Goal: Task Accomplishment & Management: Manage account settings

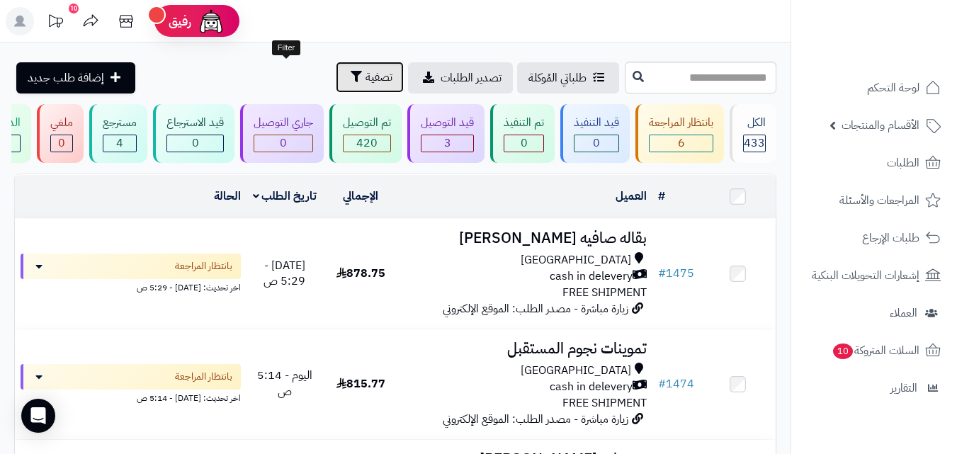
click at [336, 79] on button "تصفية" at bounding box center [370, 77] width 68 height 31
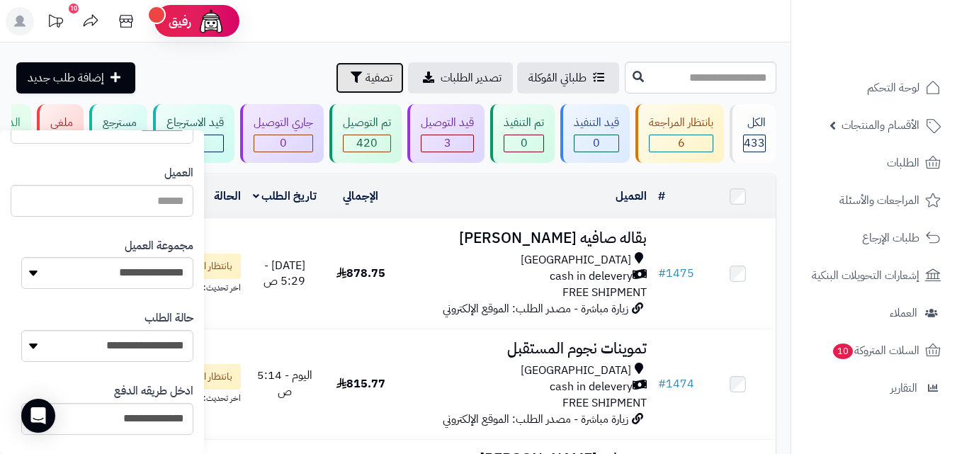
scroll to position [171, 0]
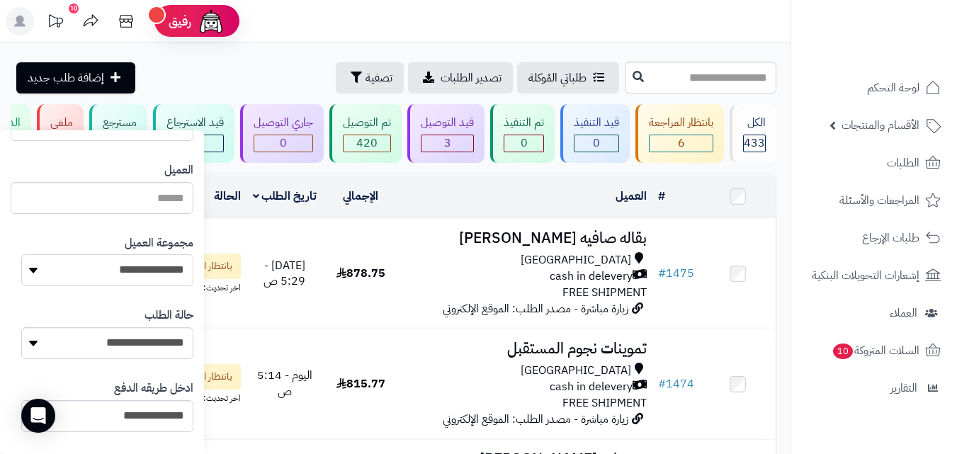
click at [70, 280] on select "**********" at bounding box center [107, 270] width 172 height 32
select select "*"
click at [21, 254] on select "**********" at bounding box center [107, 270] width 172 height 32
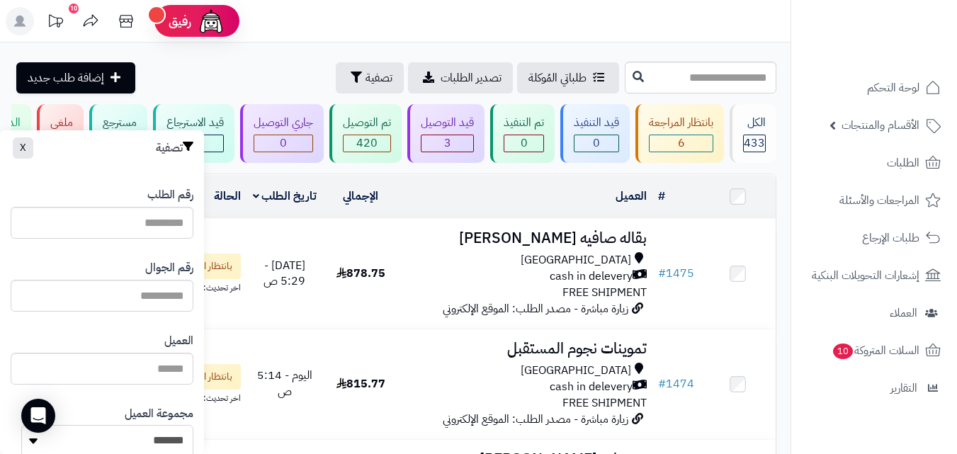
scroll to position [817, 0]
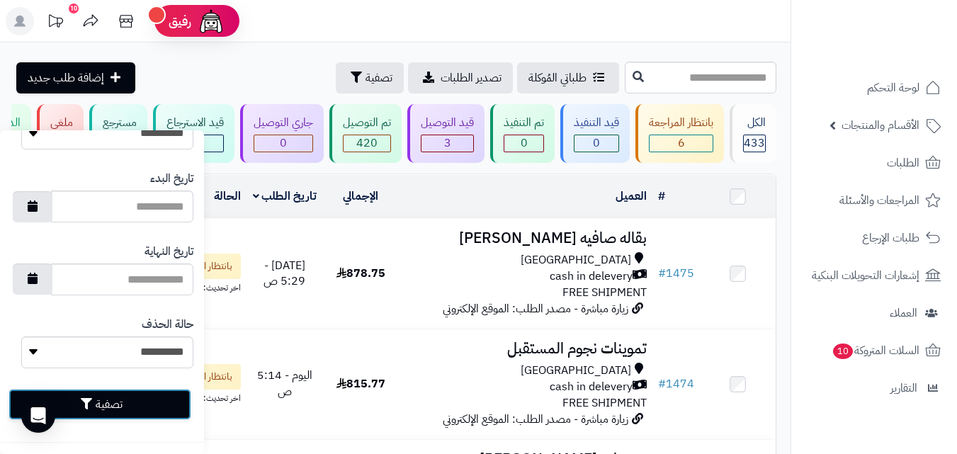
click at [92, 409] on icon "button" at bounding box center [86, 403] width 11 height 11
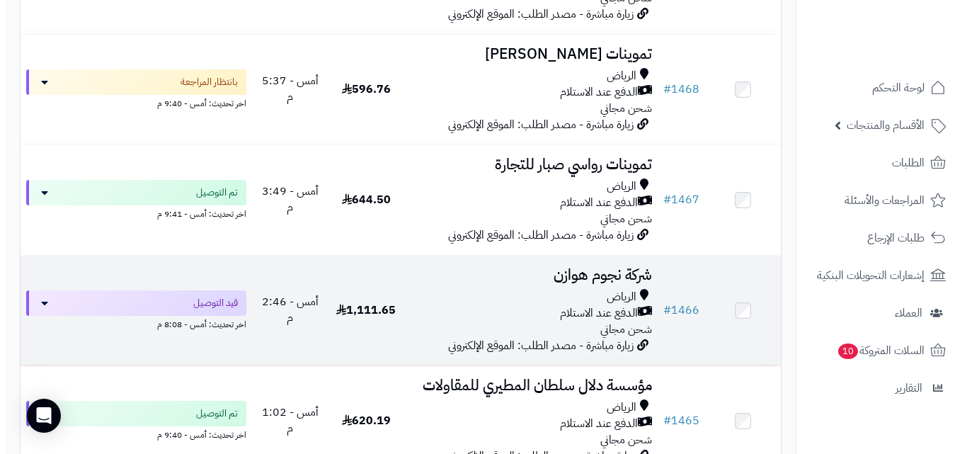
scroll to position [765, 0]
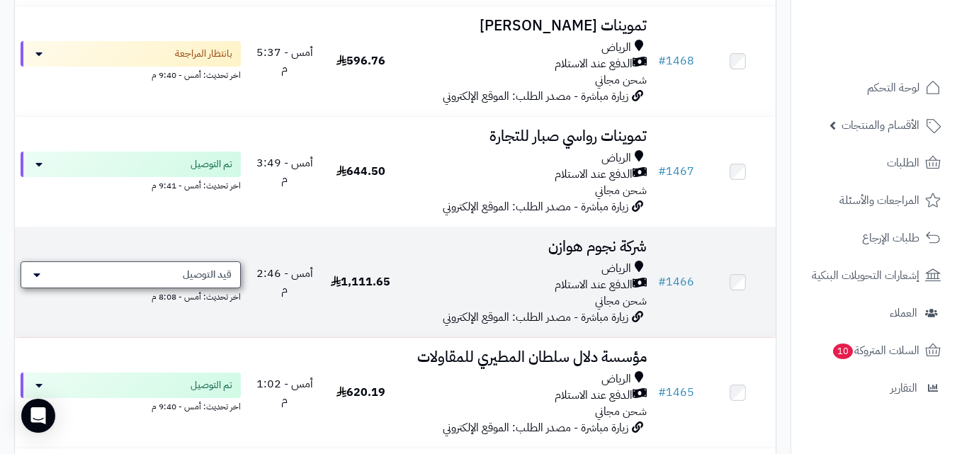
click at [190, 282] on span "قيد التوصيل" at bounding box center [207, 275] width 49 height 14
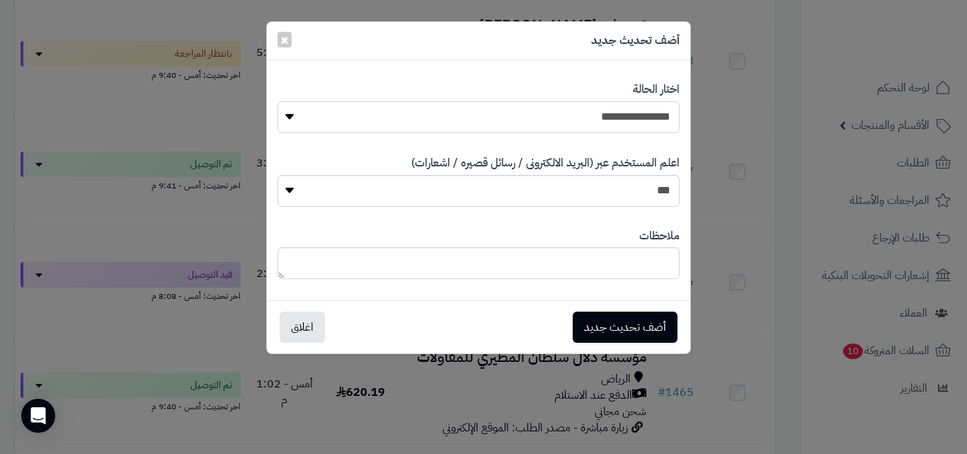
click at [566, 118] on select "**********" at bounding box center [479, 117] width 402 height 32
select select "**"
click at [278, 101] on select "**********" at bounding box center [479, 117] width 402 height 32
click at [603, 324] on button "أضف تحديث جديد" at bounding box center [625, 326] width 105 height 31
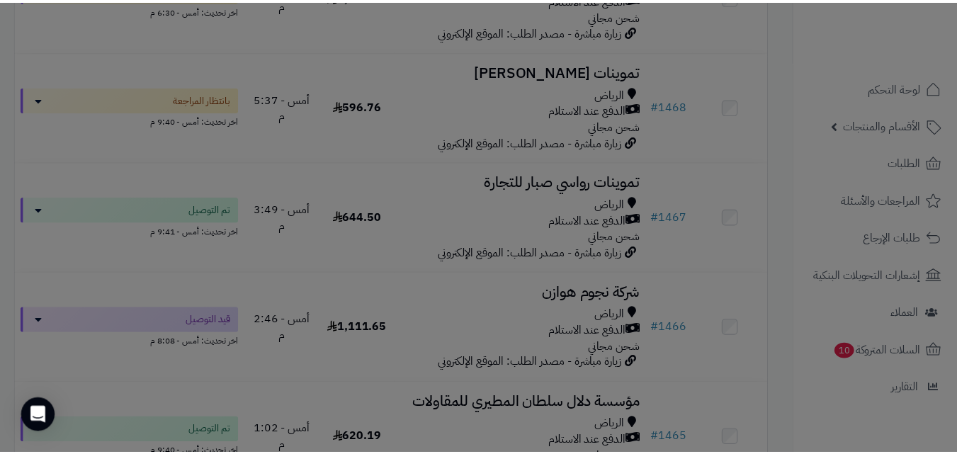
scroll to position [810, 0]
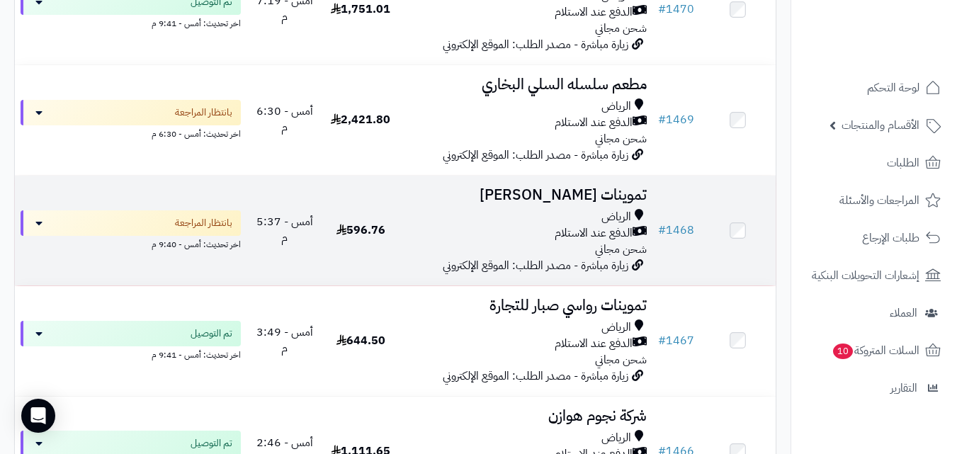
scroll to position [595, 0]
click at [421, 258] on div "الرياض الدفع عند الاستلام شحن مجاني" at bounding box center [525, 234] width 242 height 49
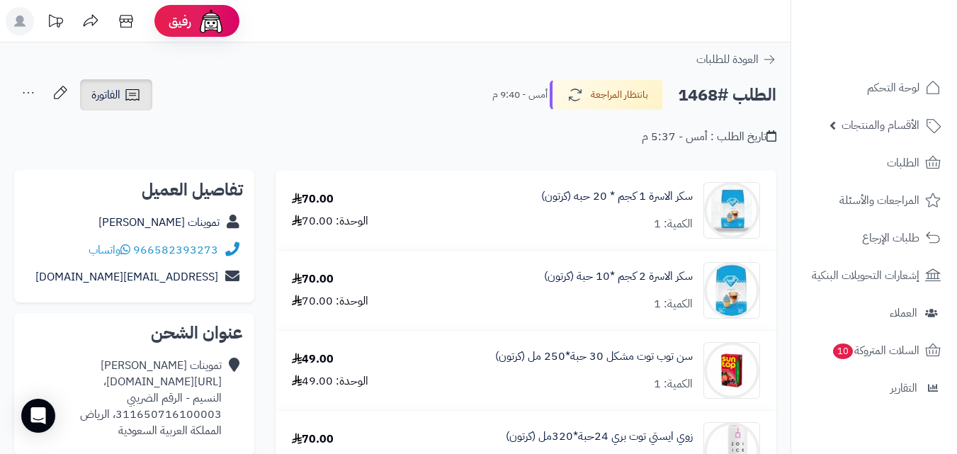
click at [105, 93] on span "الفاتورة" at bounding box center [105, 94] width 29 height 17
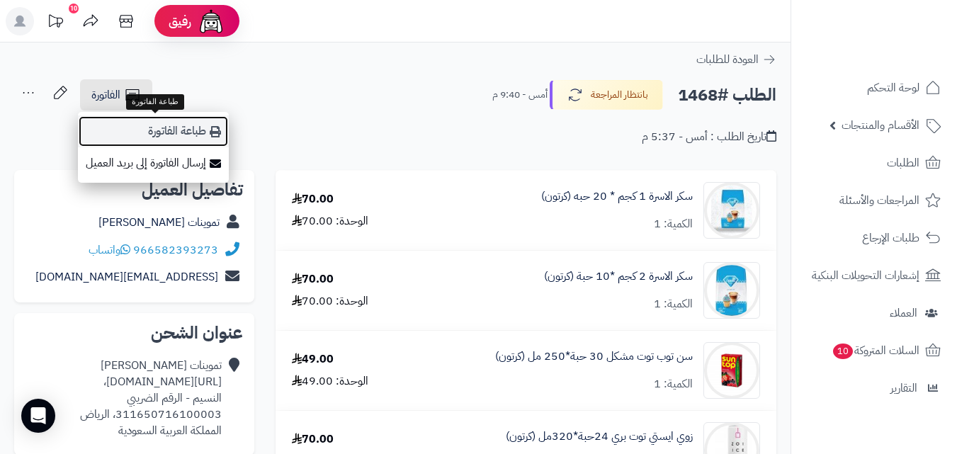
click at [131, 129] on link "طباعة الفاتورة" at bounding box center [153, 131] width 151 height 32
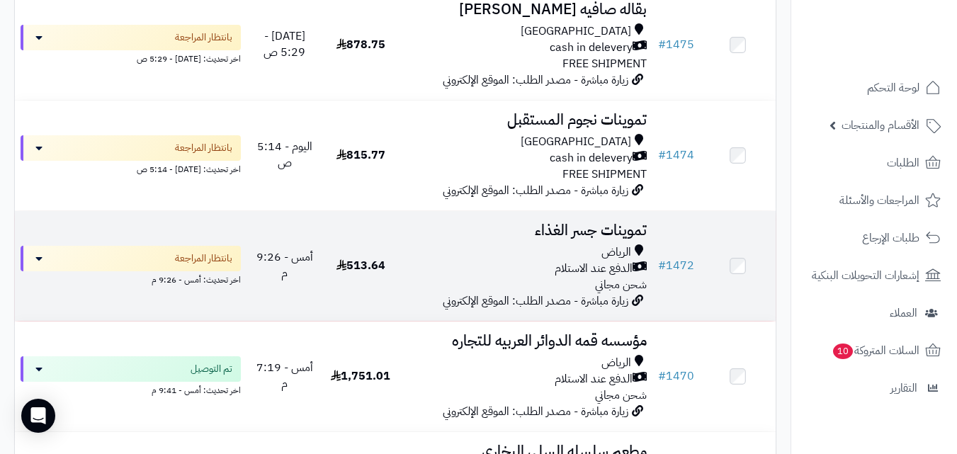
scroll to position [227, 0]
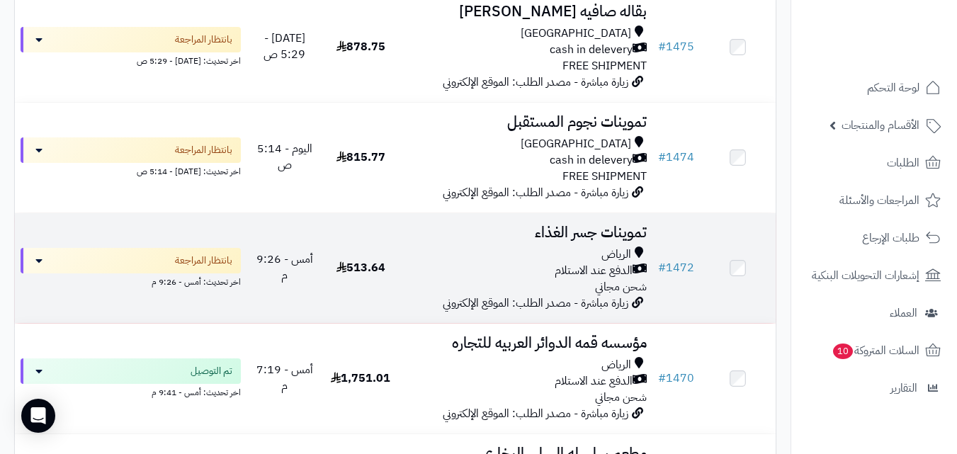
click at [428, 274] on div "الدفع عند الاستلام" at bounding box center [525, 271] width 242 height 16
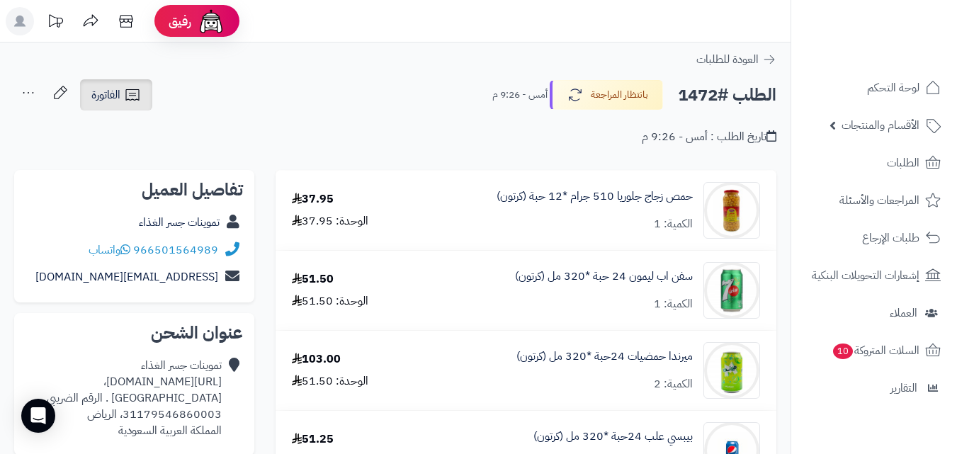
click at [144, 99] on link "الفاتورة" at bounding box center [116, 94] width 72 height 31
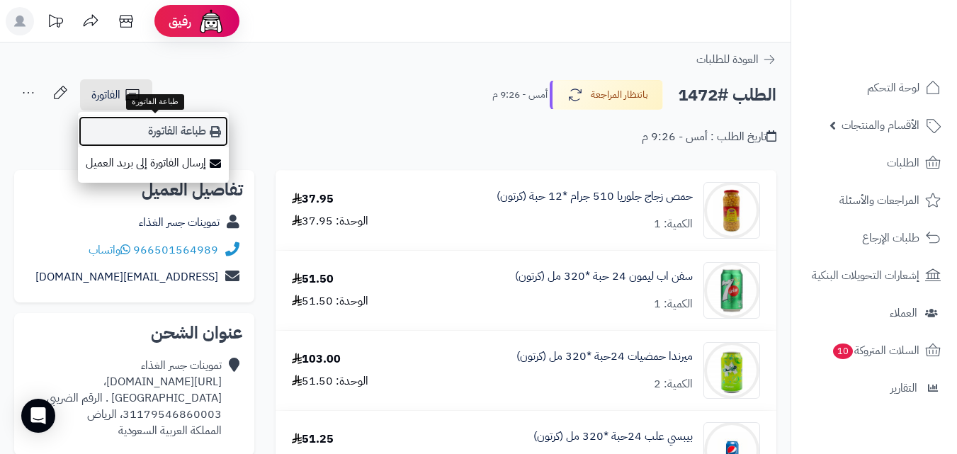
click at [148, 130] on link "طباعة الفاتورة" at bounding box center [153, 131] width 151 height 32
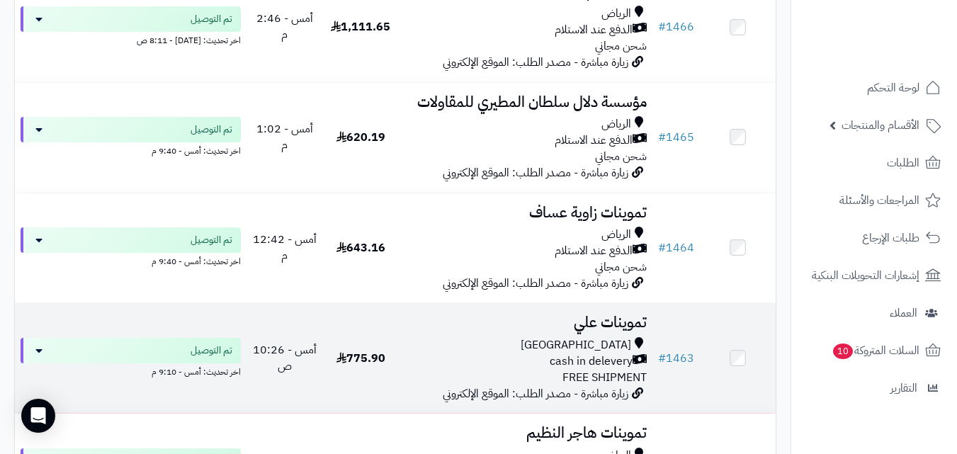
scroll to position [1048, 0]
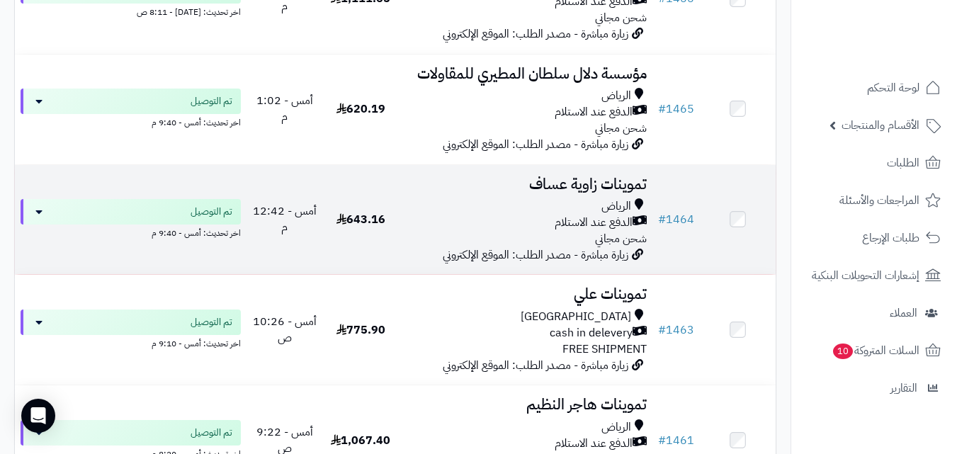
click at [519, 210] on div "الرياض" at bounding box center [525, 206] width 242 height 16
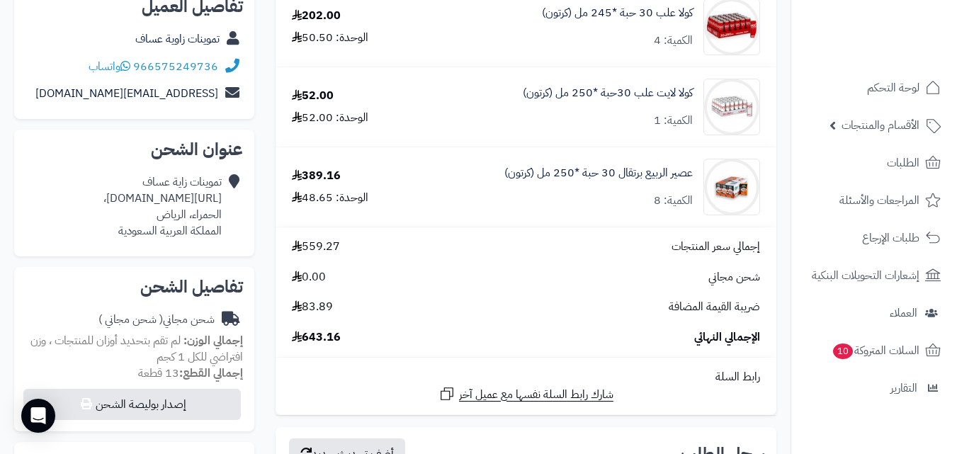
scroll to position [278, 0]
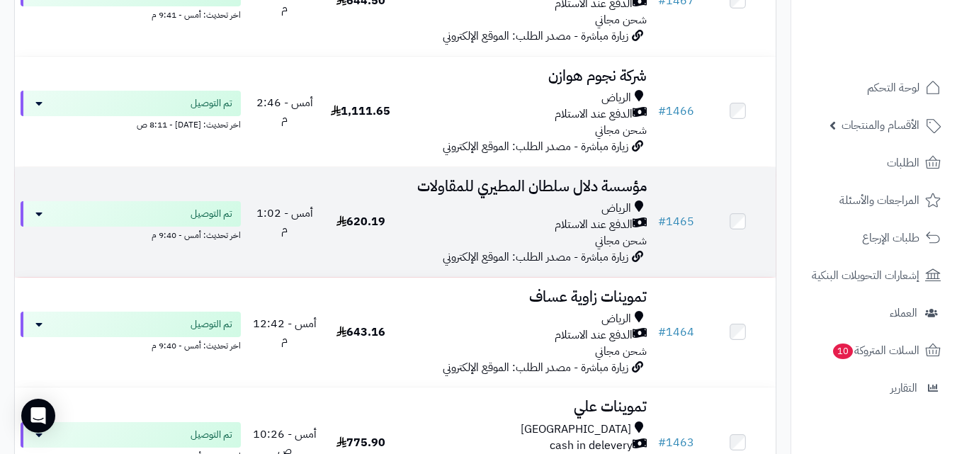
scroll to position [935, 0]
click at [493, 217] on div "الرياض" at bounding box center [525, 209] width 242 height 16
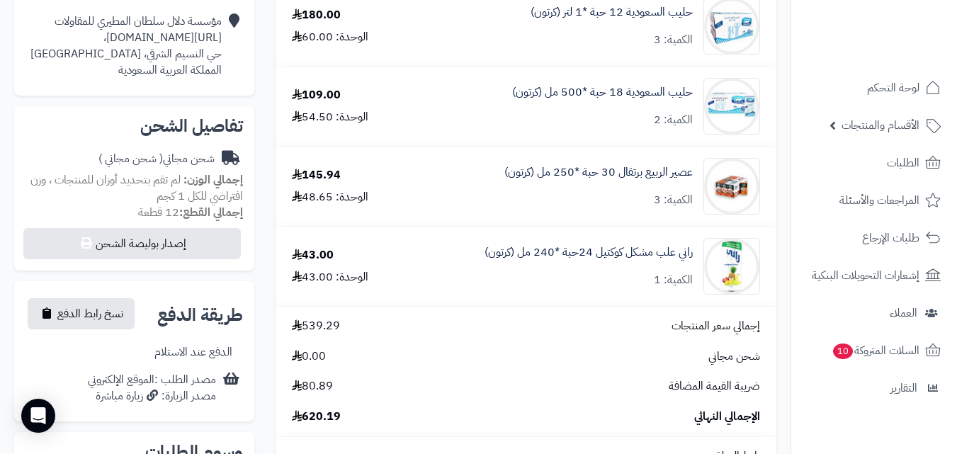
scroll to position [450, 0]
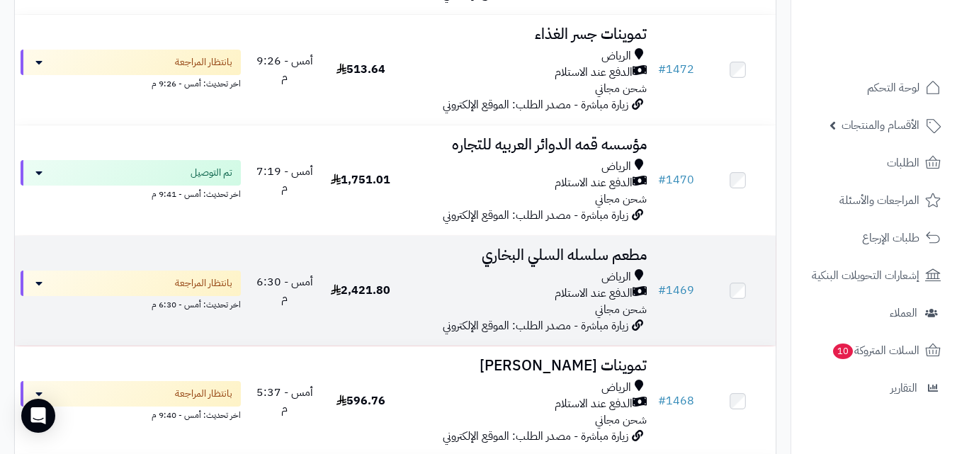
scroll to position [396, 0]
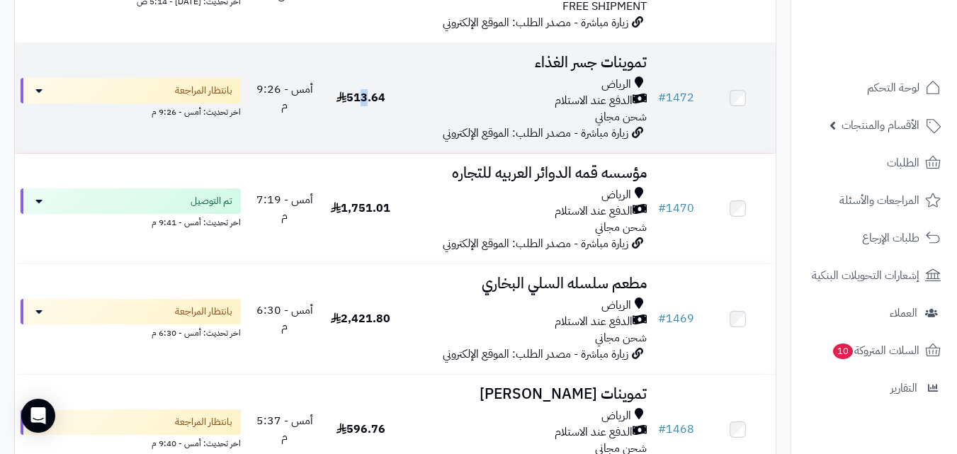
click at [365, 103] on span "513.64" at bounding box center [360, 97] width 49 height 17
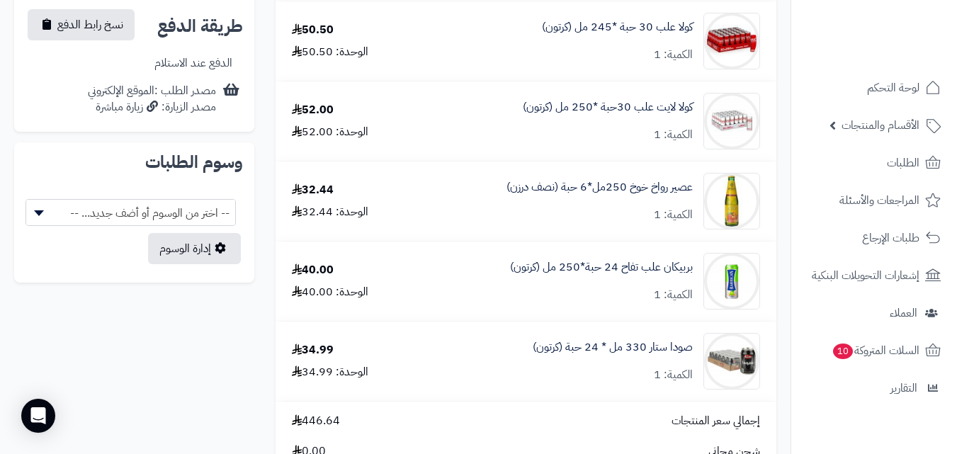
scroll to position [651, 0]
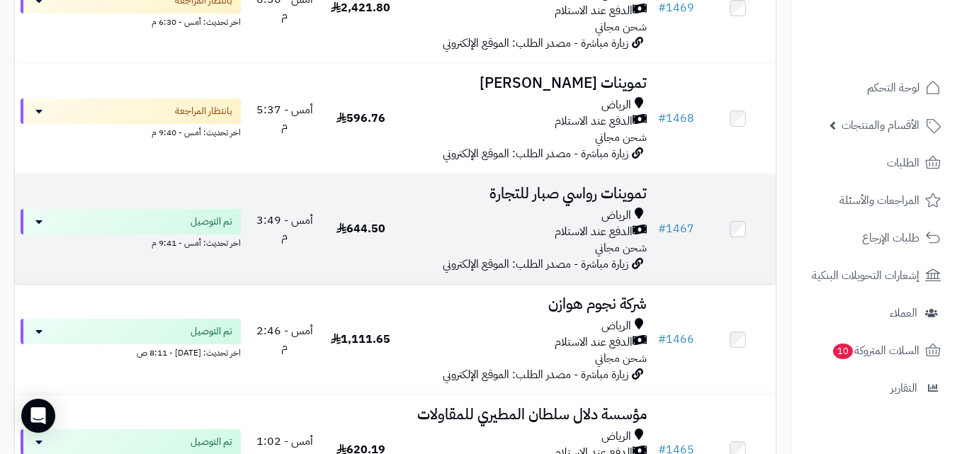
scroll to position [708, 0]
click at [413, 217] on div "الرياض" at bounding box center [525, 215] width 242 height 16
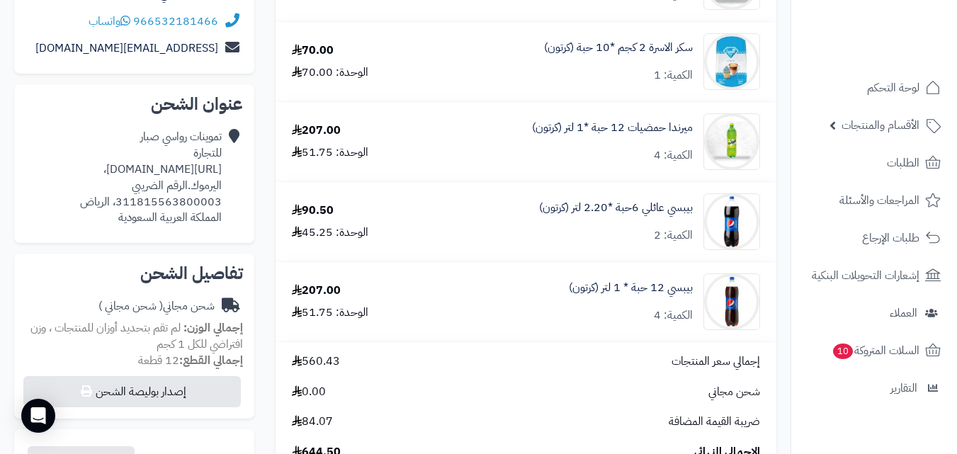
scroll to position [295, 0]
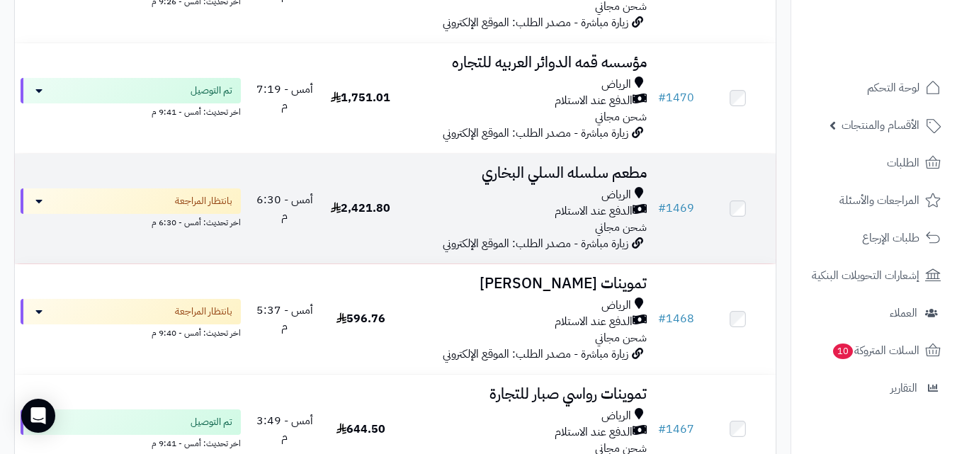
scroll to position [510, 0]
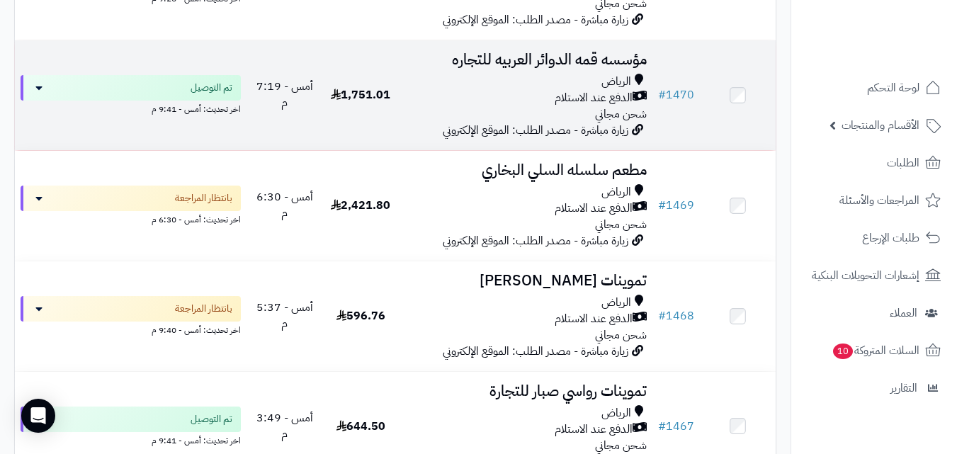
click at [423, 114] on div "[PERSON_NAME] عند الاستلام شحن مجاني" at bounding box center [525, 98] width 242 height 49
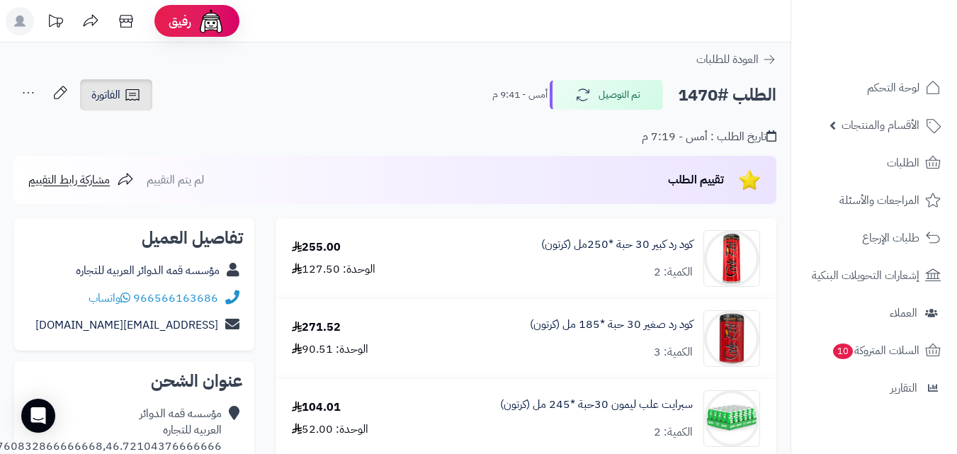
click at [112, 89] on span "الفاتورة" at bounding box center [105, 94] width 29 height 17
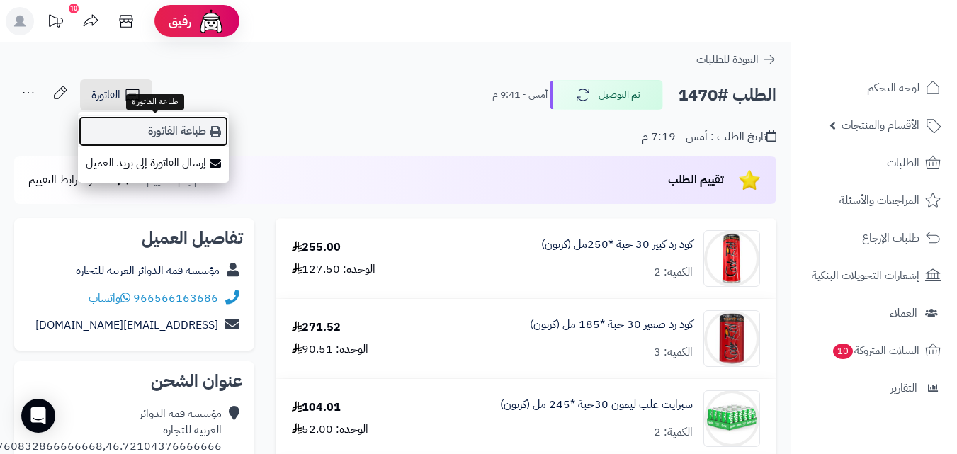
click at [139, 127] on link "طباعة الفاتورة" at bounding box center [153, 131] width 151 height 32
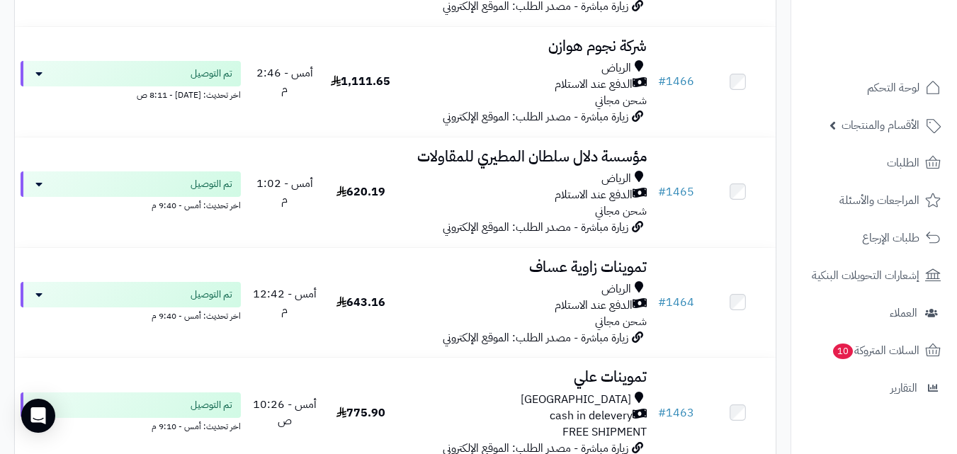
scroll to position [906, 0]
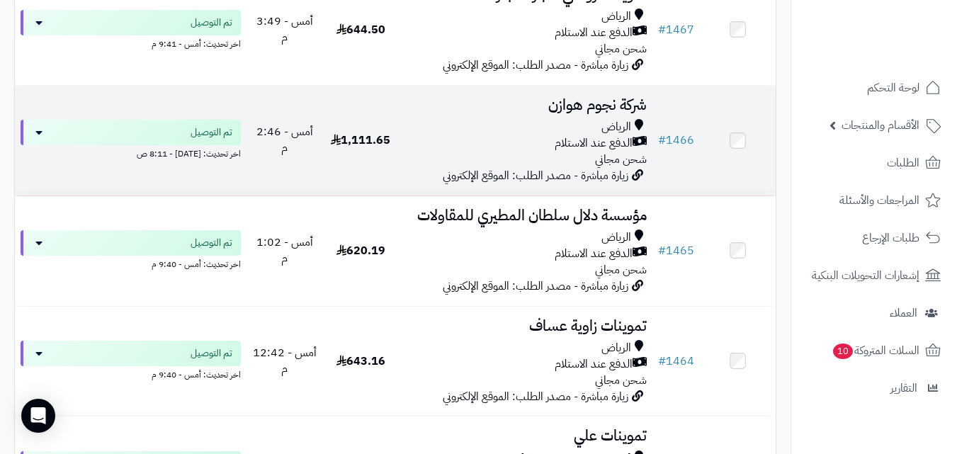
click at [454, 168] on div "الرياض الدفع عند الاستلام شحن مجاني" at bounding box center [525, 143] width 242 height 49
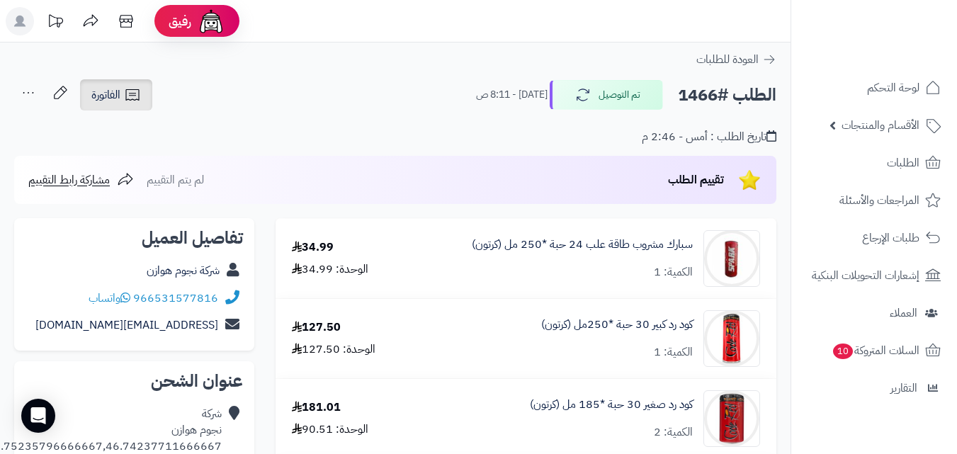
click at [91, 93] on span "الفاتورة" at bounding box center [105, 94] width 29 height 17
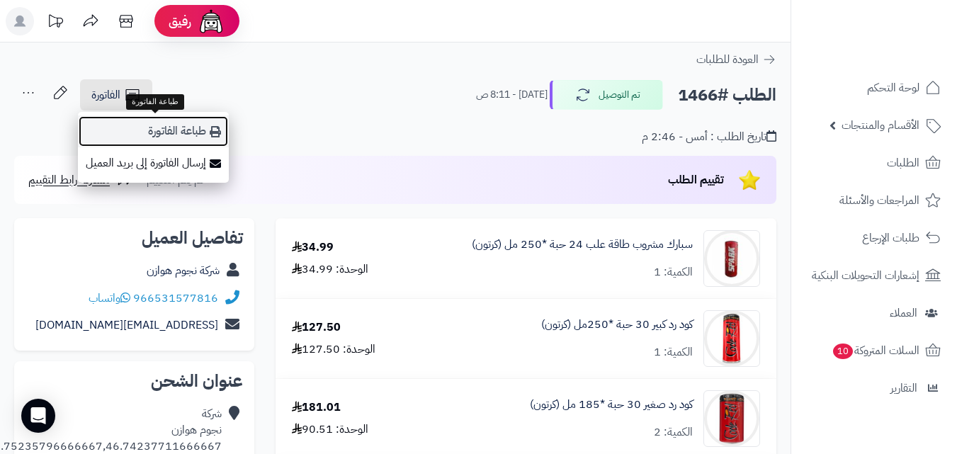
click at [115, 121] on link "طباعة الفاتورة" at bounding box center [153, 131] width 151 height 32
